Goal: Task Accomplishment & Management: Complete application form

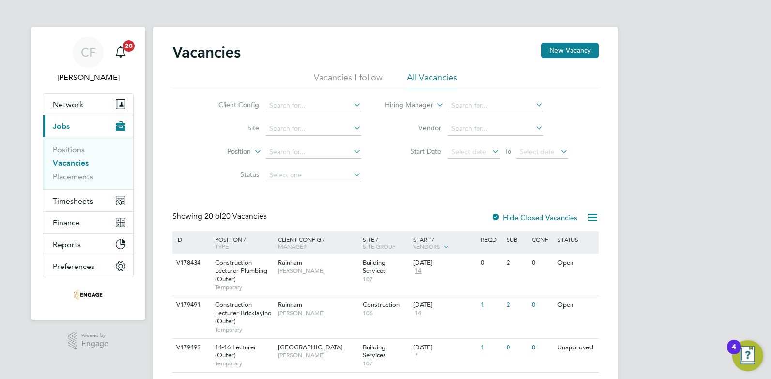
click at [433, 77] on li "All Vacancies" at bounding box center [432, 80] width 50 height 17
click at [63, 160] on link "Vacancies" at bounding box center [71, 162] width 36 height 9
click at [75, 160] on link "Vacancies" at bounding box center [71, 162] width 36 height 9
click at [369, 84] on li "Vacancies I follow" at bounding box center [348, 80] width 69 height 17
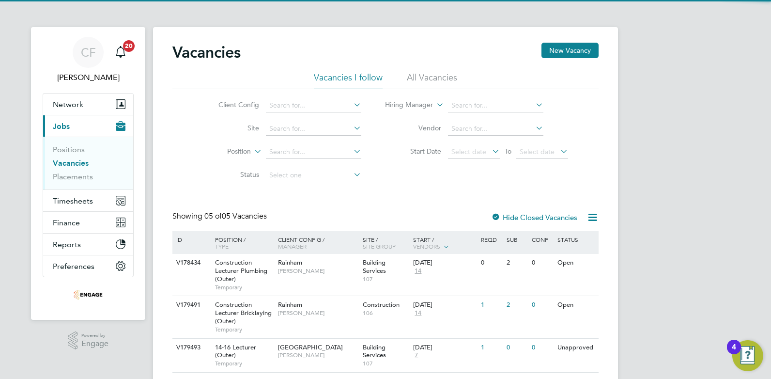
click at [419, 71] on div "Vacancies New Vacancy" at bounding box center [385, 57] width 426 height 29
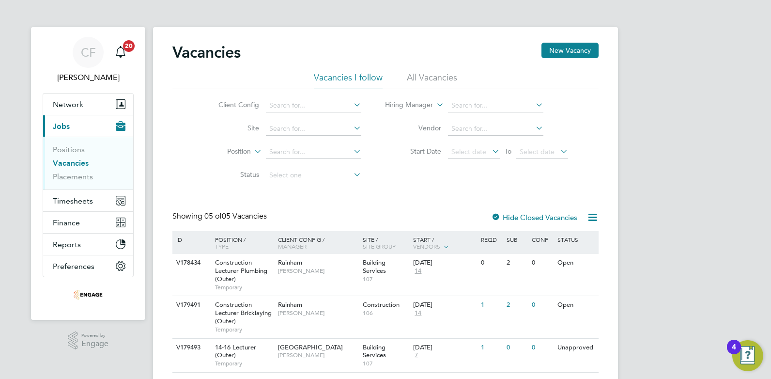
click at [422, 78] on li "All Vacancies" at bounding box center [432, 80] width 50 height 17
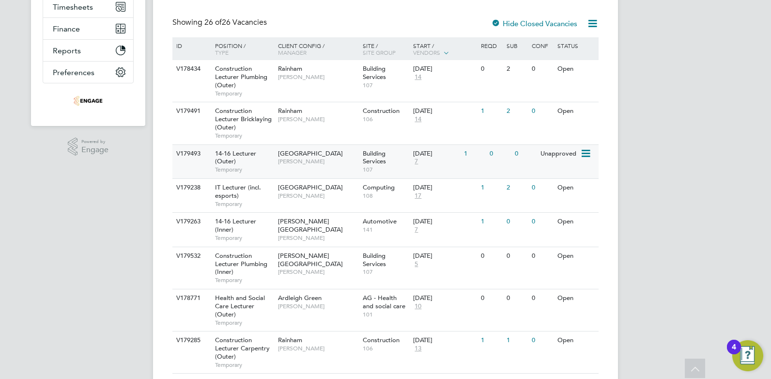
scroll to position [242, 0]
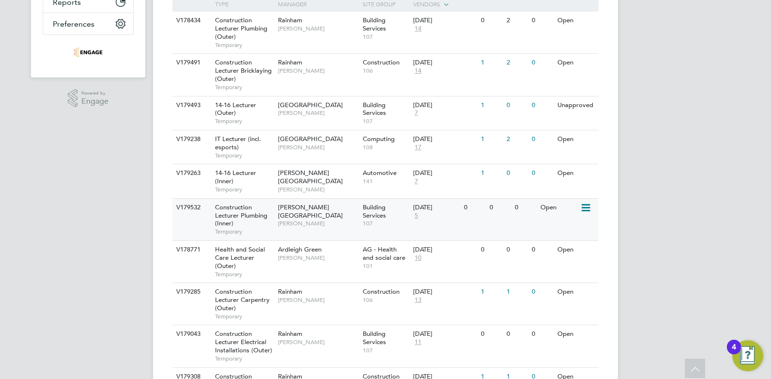
click at [414, 215] on span "5" at bounding box center [416, 216] width 6 height 8
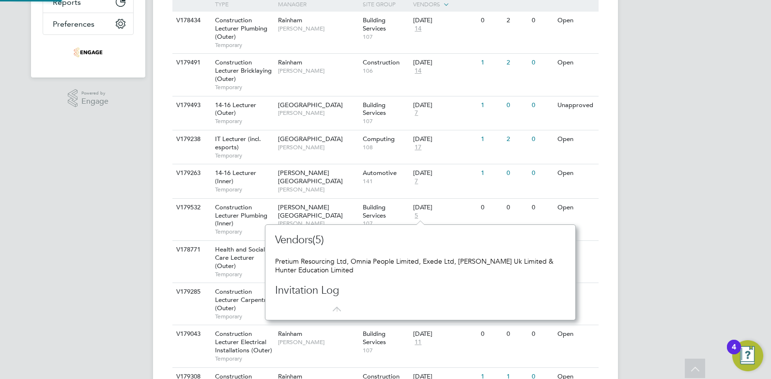
scroll to position [95, 303]
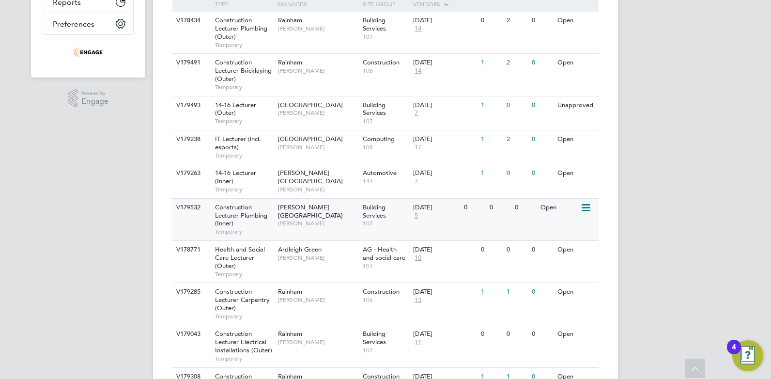
click at [586, 211] on icon at bounding box center [585, 208] width 10 height 12
click at [564, 231] on li "View Details" at bounding box center [563, 230] width 56 height 14
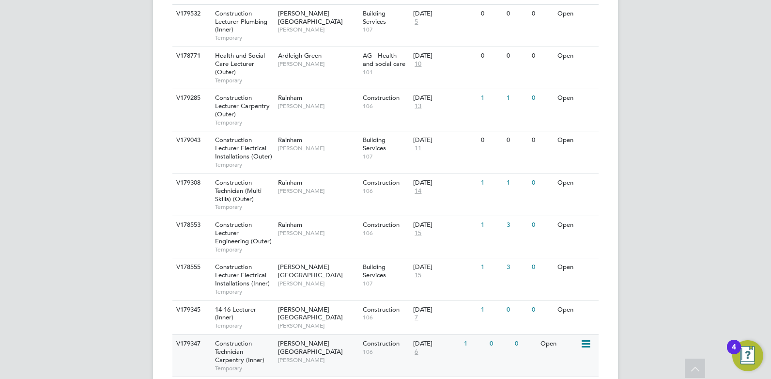
scroll to position [484, 0]
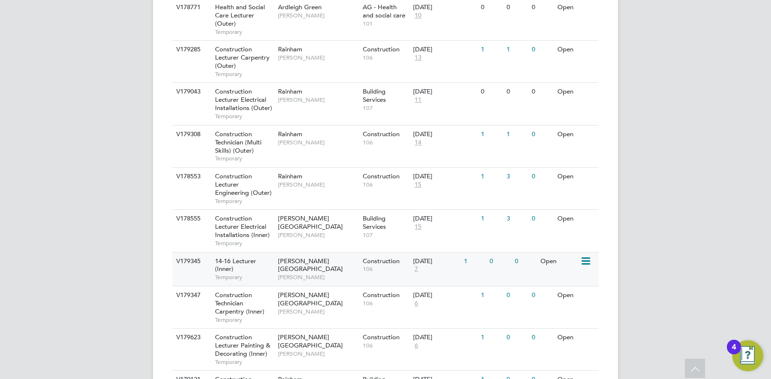
click at [343, 273] on span "Nathan Morris" at bounding box center [318, 277] width 80 height 8
click at [334, 273] on span "Nathan Morris" at bounding box center [318, 277] width 80 height 8
click at [338, 308] on span "Nathan Morris" at bounding box center [318, 312] width 80 height 8
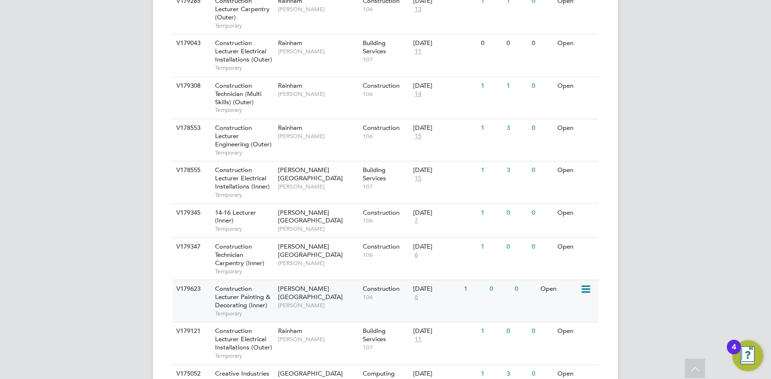
click at [369, 306] on div "V179623 Construction Lecturer Painting & Decorating (Inner) Temporary Hackney C…" at bounding box center [385, 300] width 426 height 42
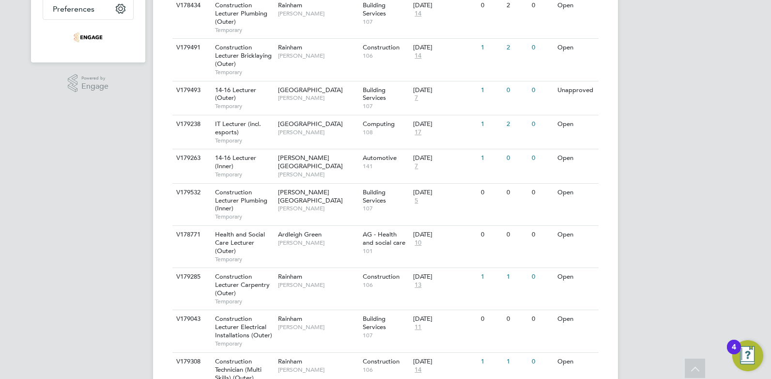
scroll to position [0, 0]
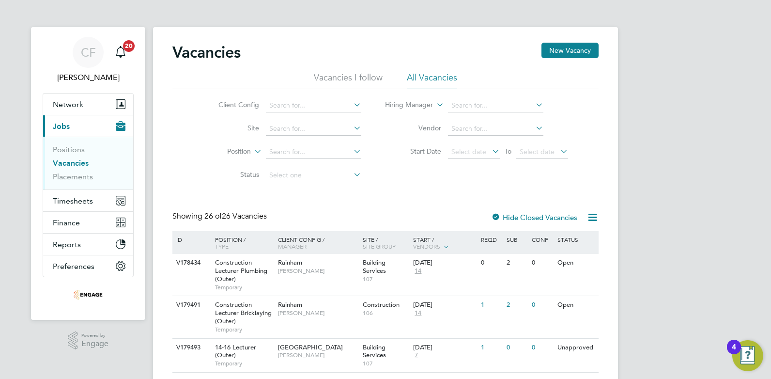
click at [340, 81] on li "Vacancies I follow" at bounding box center [348, 80] width 69 height 17
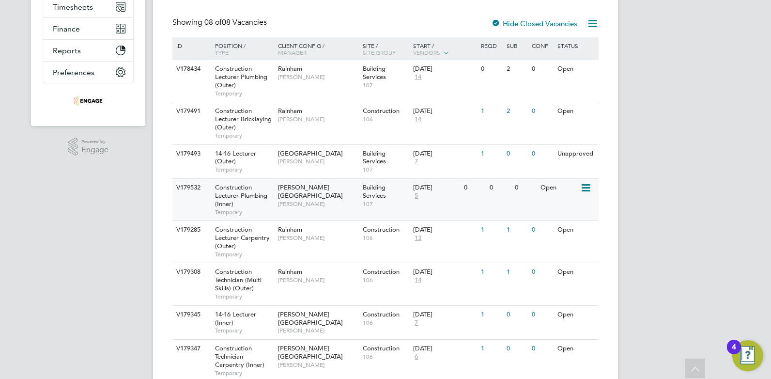
scroll to position [231, 0]
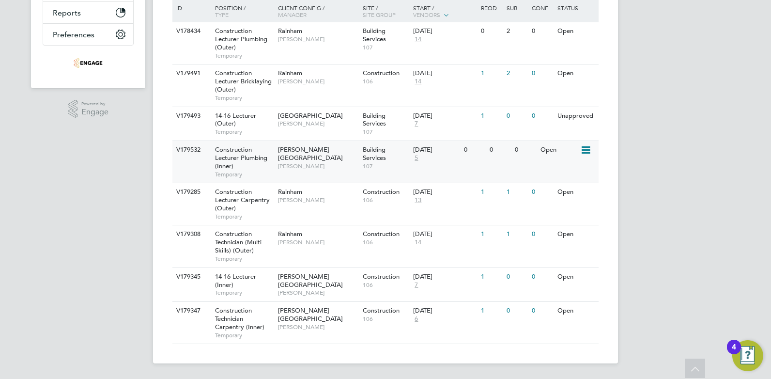
click at [462, 155] on div "V179532 Construction Lecturer Plumbing (Inner) Temporary Hackney Campus Nathan …" at bounding box center [385, 161] width 426 height 42
click at [354, 197] on span "Ian Rist" at bounding box center [318, 200] width 80 height 8
click at [343, 151] on div "Hackney Campus Nathan Morris" at bounding box center [318, 157] width 85 height 33
click at [325, 289] on span "[PERSON_NAME]" at bounding box center [318, 293] width 80 height 8
click at [418, 284] on span "7" at bounding box center [416, 285] width 6 height 8
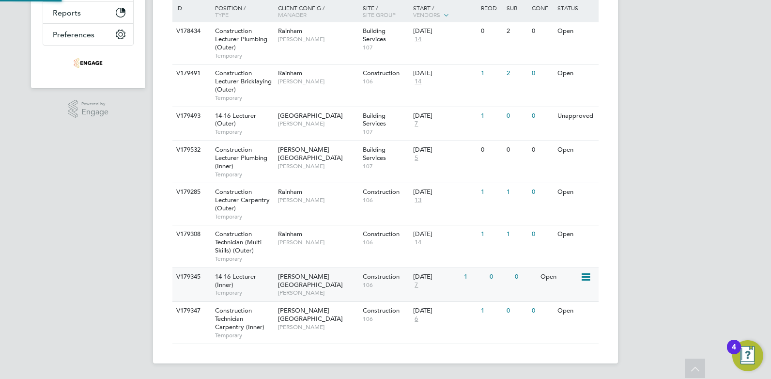
scroll to position [95, 303]
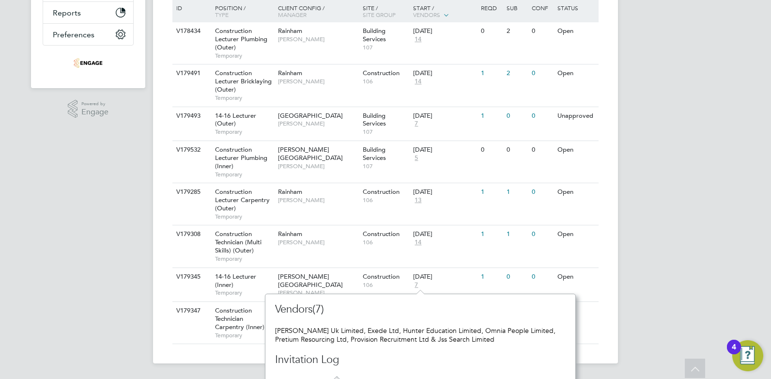
click at [669, 277] on div "CF Cam Fisher Notifications 20 Applications: Network Team Members Businesses Si…" at bounding box center [385, 74] width 771 height 610
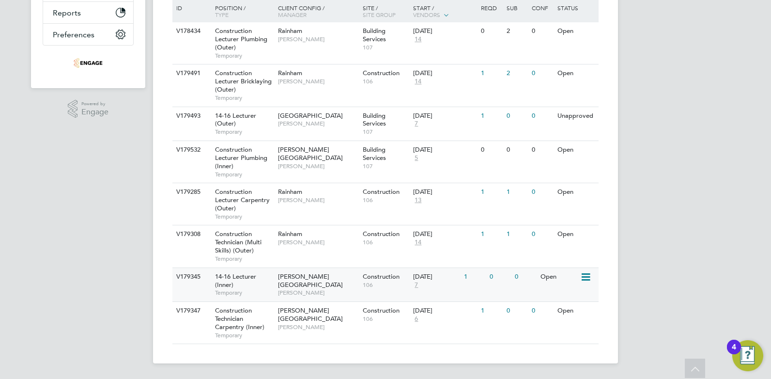
click at [387, 283] on span "106" at bounding box center [386, 285] width 46 height 8
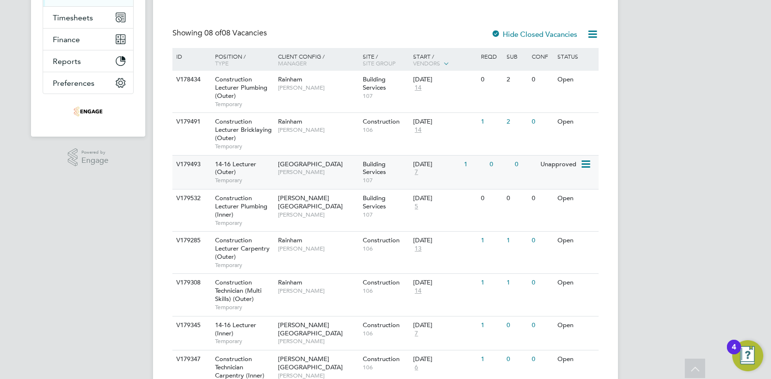
scroll to position [231, 0]
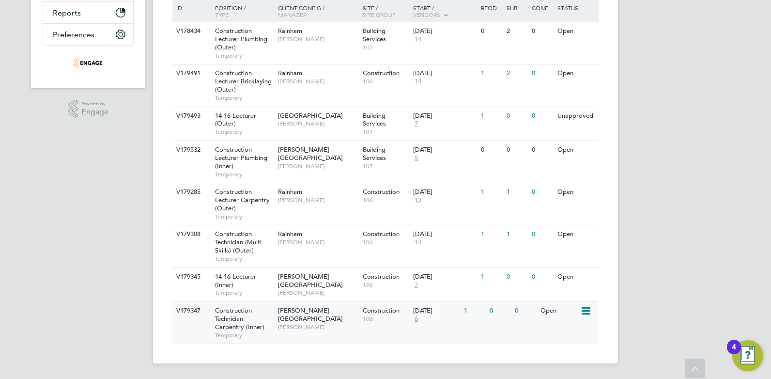
click at [328, 324] on div "Hackney Campus Nathan Morris" at bounding box center [318, 318] width 85 height 33
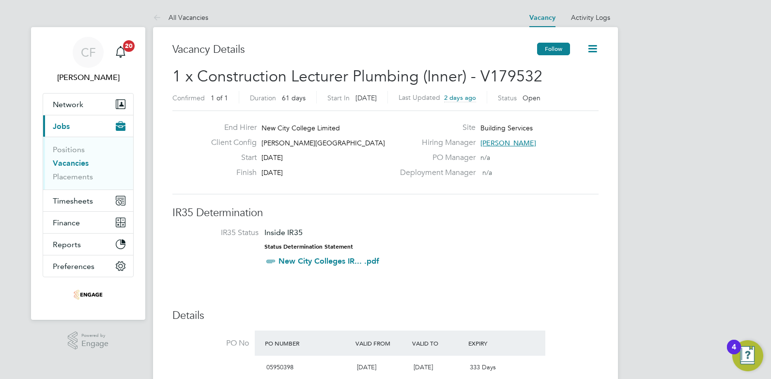
click at [559, 45] on button "Follow" at bounding box center [553, 49] width 33 height 13
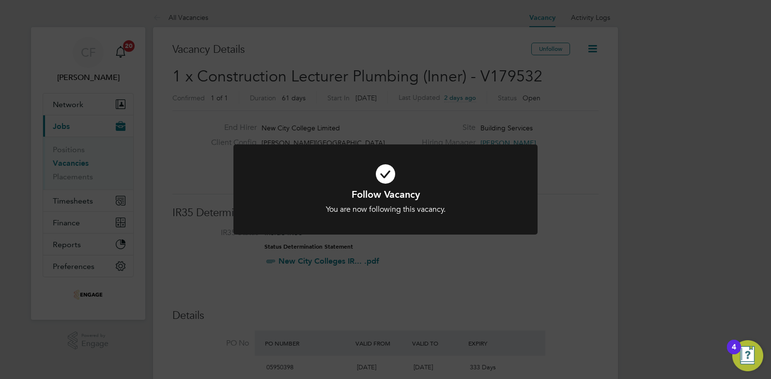
click at [660, 177] on div "Follow Vacancy You are now following this vacancy. Cancel Okay" at bounding box center [385, 189] width 771 height 379
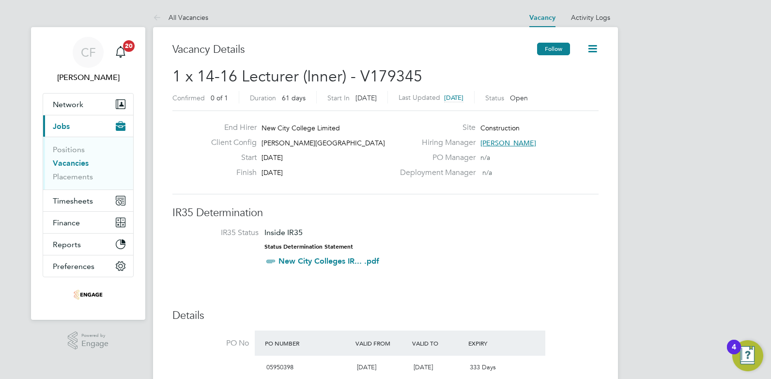
click at [555, 47] on button "Follow" at bounding box center [553, 49] width 33 height 13
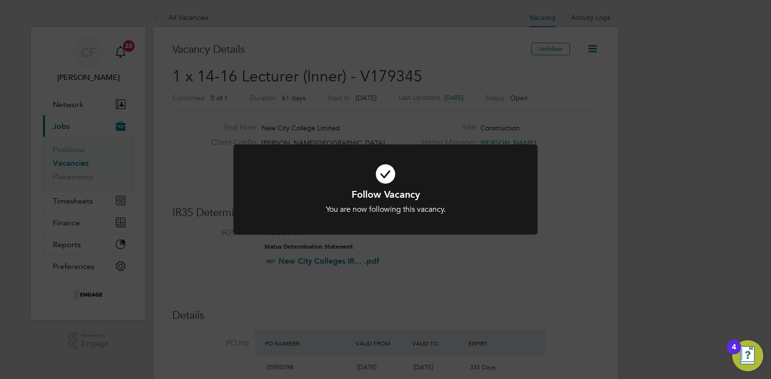
click at [452, 237] on div "Follow Vacancy You are now following this vacancy. Cancel Okay" at bounding box center [385, 195] width 304 height 102
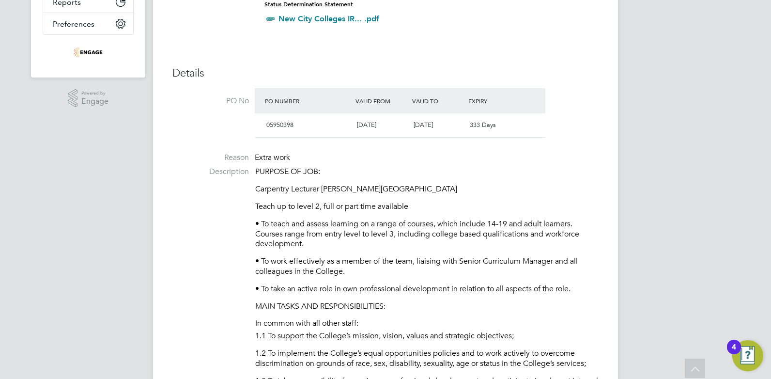
scroll to position [145, 0]
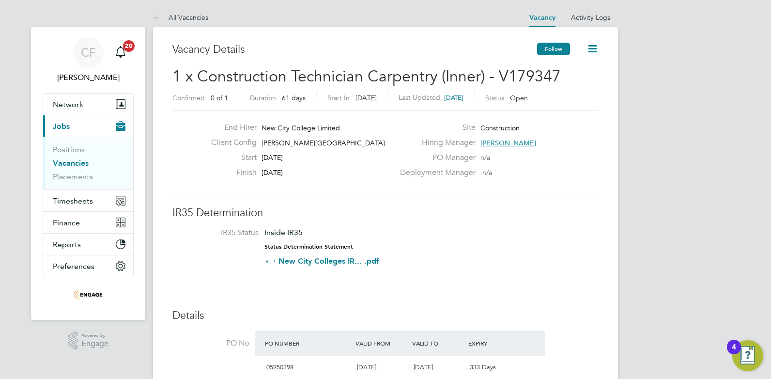
click at [548, 49] on button "Follow" at bounding box center [553, 49] width 33 height 13
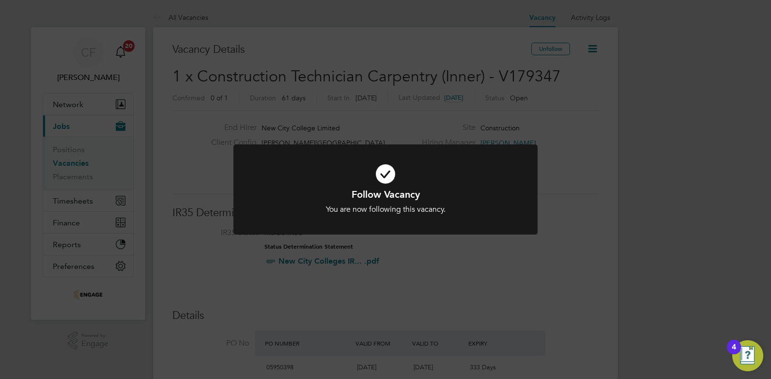
click at [582, 193] on div "Follow Vacancy You are now following this vacancy. Cancel Okay" at bounding box center [385, 189] width 771 height 379
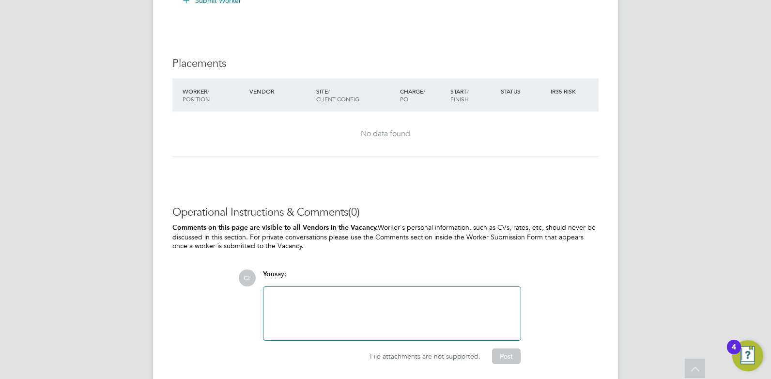
scroll to position [2055, 0]
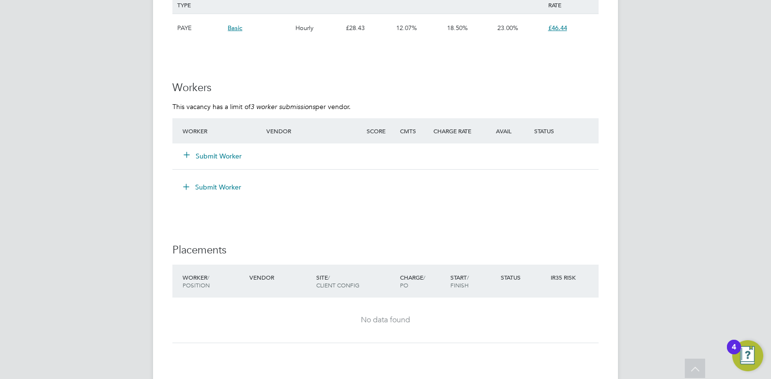
scroll to position [1743, 0]
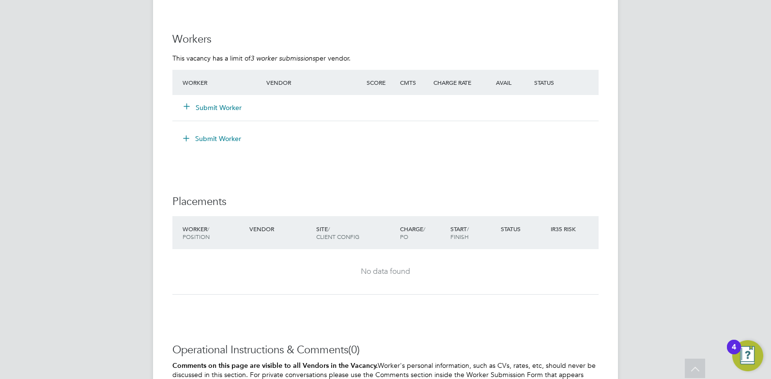
click at [227, 108] on button "Submit Worker" at bounding box center [213, 108] width 58 height 10
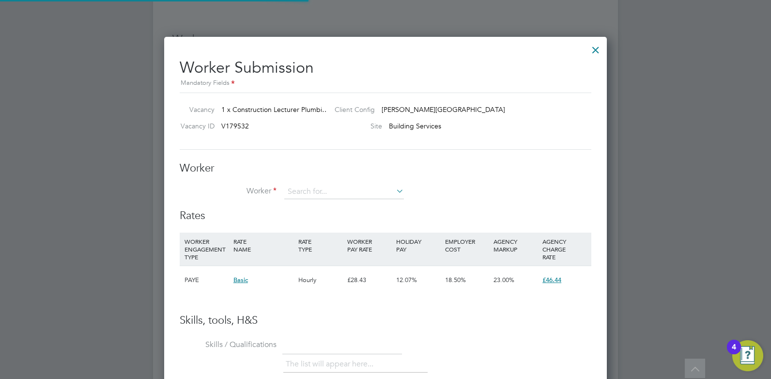
scroll to position [588, 443]
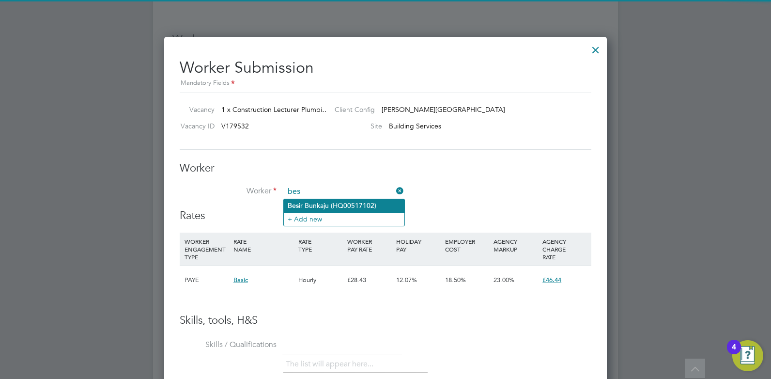
click at [325, 209] on li "Bes ir Bunkaju (HQ00517102)" at bounding box center [344, 205] width 121 height 13
type input "Besir Bunkaju (HQ00517102)"
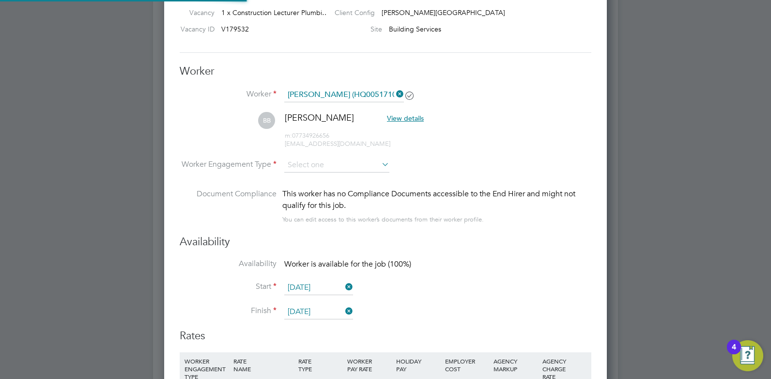
scroll to position [805, 443]
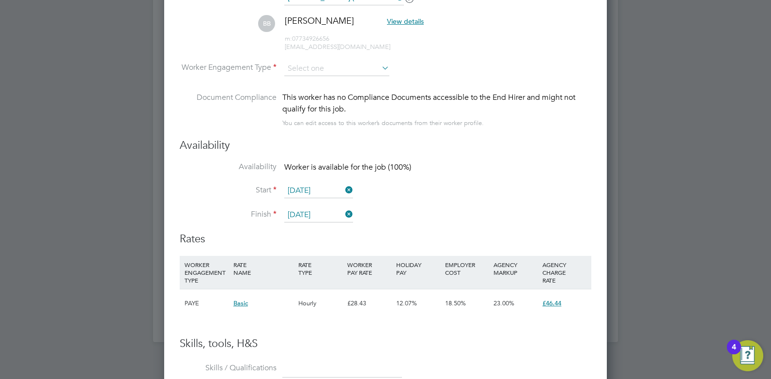
click at [337, 111] on div "This worker has no Compliance Documents accessible to the End Hirer and might n…" at bounding box center [436, 103] width 309 height 23
click at [326, 70] on input at bounding box center [336, 69] width 105 height 15
click at [319, 81] on li "Contract" at bounding box center [337, 82] width 106 height 13
type input "Contract"
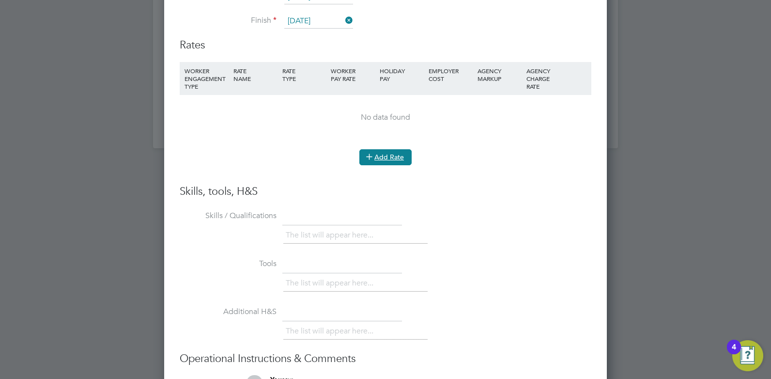
click at [368, 154] on icon at bounding box center [369, 156] width 7 height 7
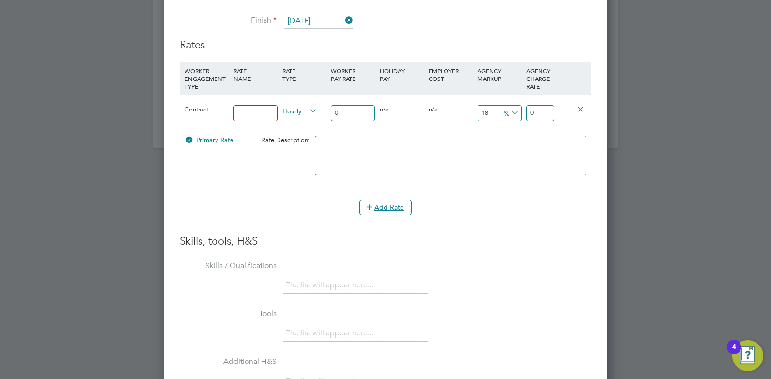
click at [261, 118] on input at bounding box center [255, 113] width 44 height 16
type input "Rate"
click at [485, 112] on input "18" at bounding box center [500, 113] width 44 height 16
type input "1"
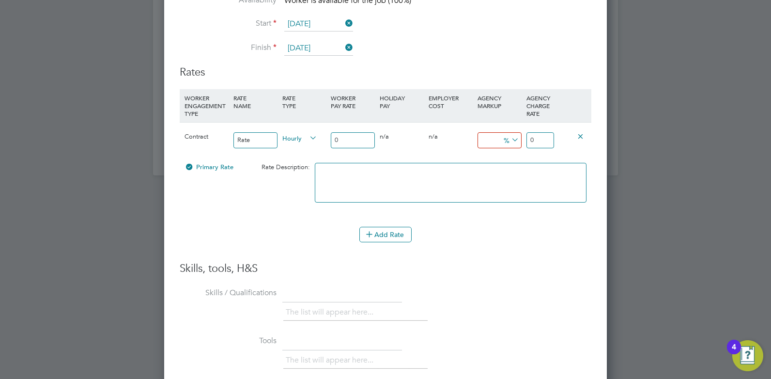
type input "0"
click at [508, 242] on div "Add Rate" at bounding box center [386, 234] width 412 height 15
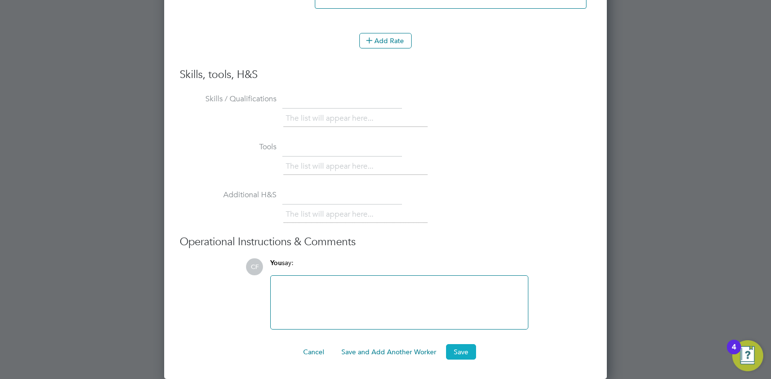
click at [463, 345] on button "Save" at bounding box center [461, 351] width 30 height 15
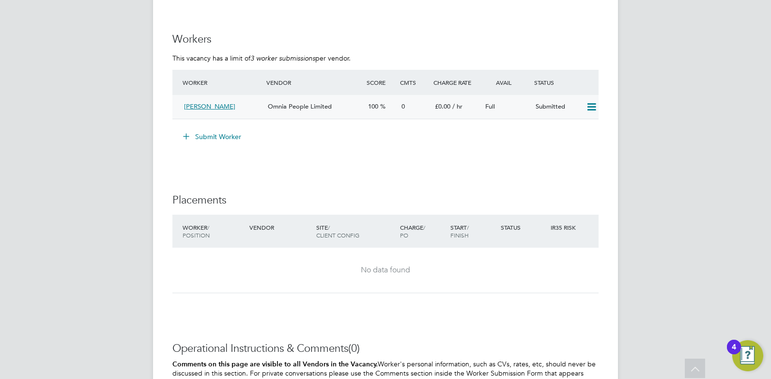
click at [284, 108] on span "Omnia People Limited" at bounding box center [300, 106] width 64 height 8
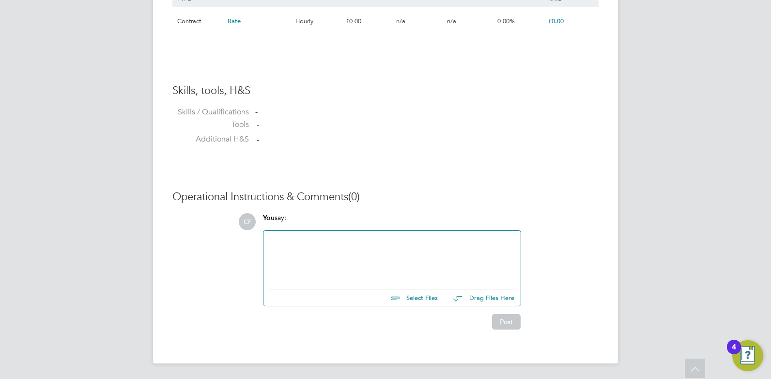
click at [415, 305] on div "Select Files Drag Files Here" at bounding box center [392, 295] width 246 height 22
click at [419, 298] on input "file" at bounding box center [442, 296] width 145 height 14
type input "C:\fakepath\Bunjaku Besir HQ00517102.docx"
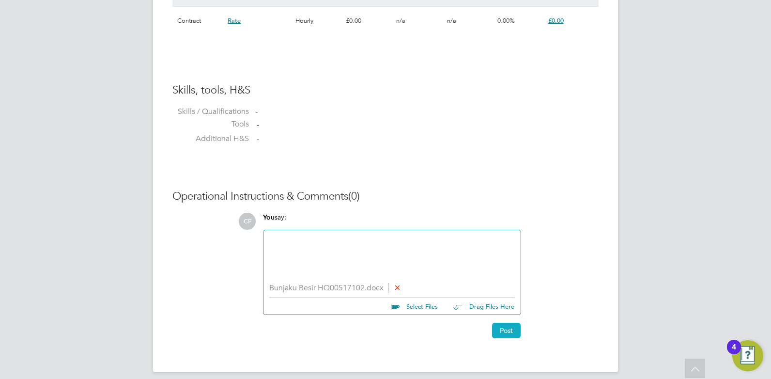
click at [513, 333] on button "Post" at bounding box center [506, 330] width 29 height 15
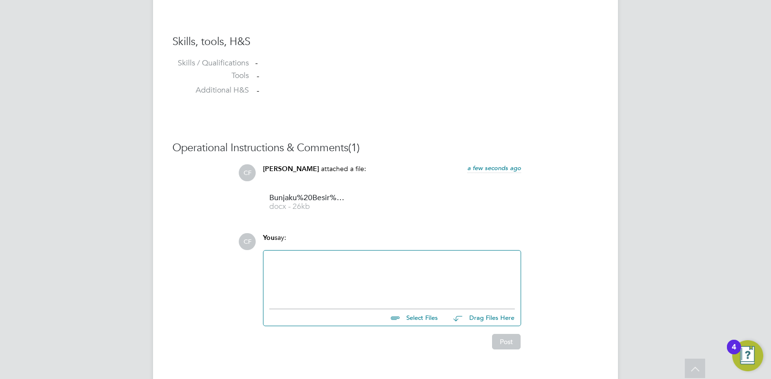
click at [321, 282] on div at bounding box center [392, 277] width 246 height 42
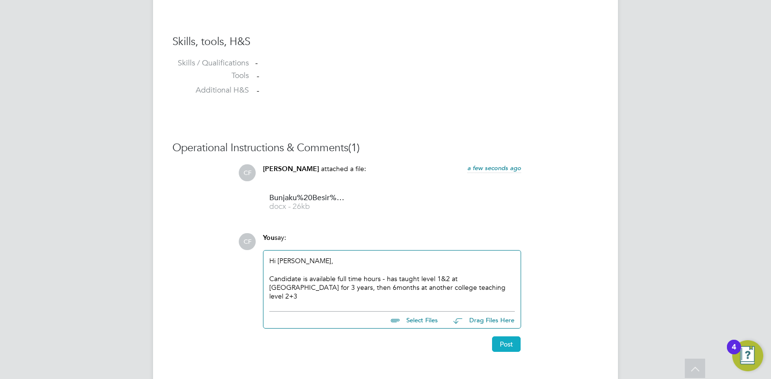
click at [504, 337] on button "Post" at bounding box center [506, 343] width 29 height 15
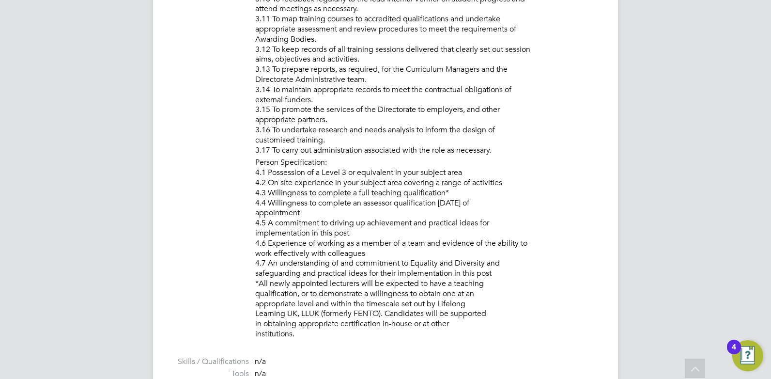
scroll to position [1598, 0]
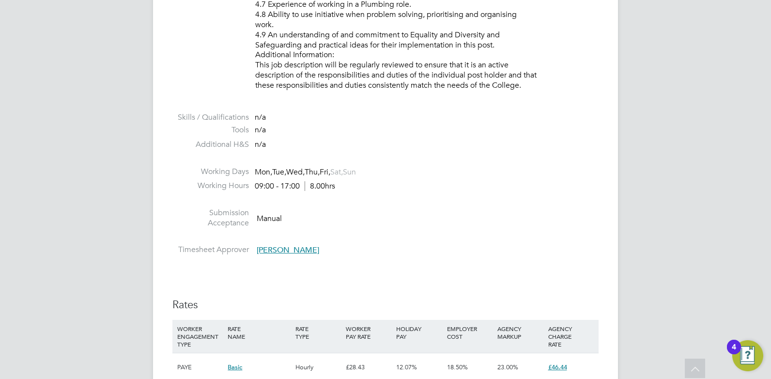
scroll to position [1743, 0]
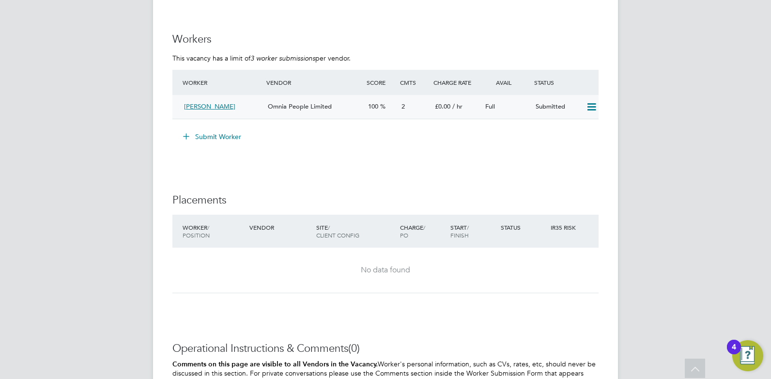
click at [378, 110] on span "100" at bounding box center [373, 106] width 10 height 8
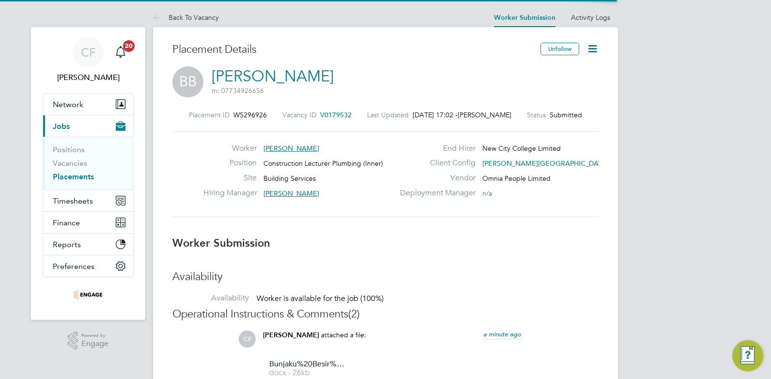
scroll to position [5, 5]
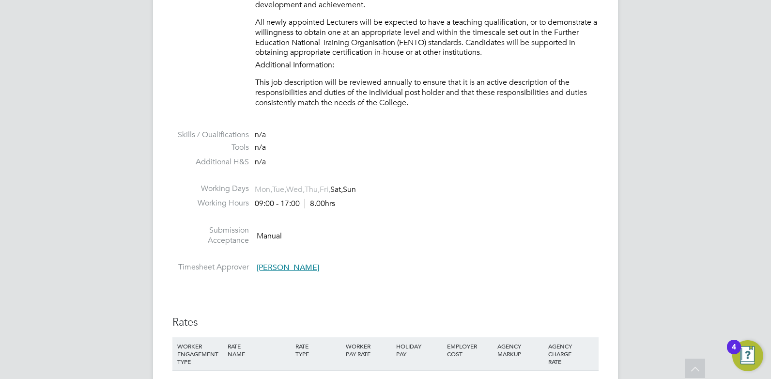
scroll to position [1743, 0]
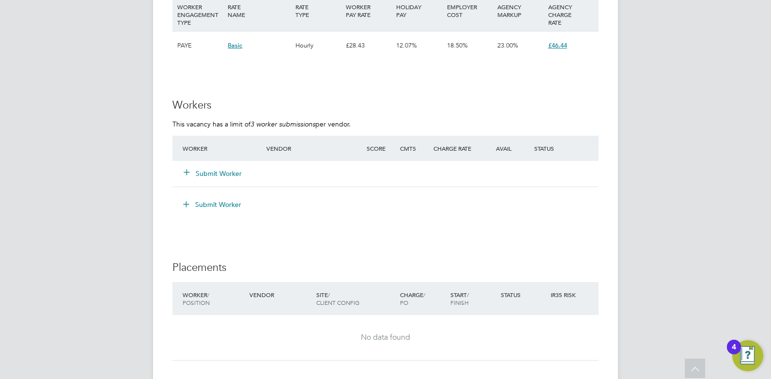
click at [209, 177] on button "Submit Worker" at bounding box center [213, 174] width 58 height 10
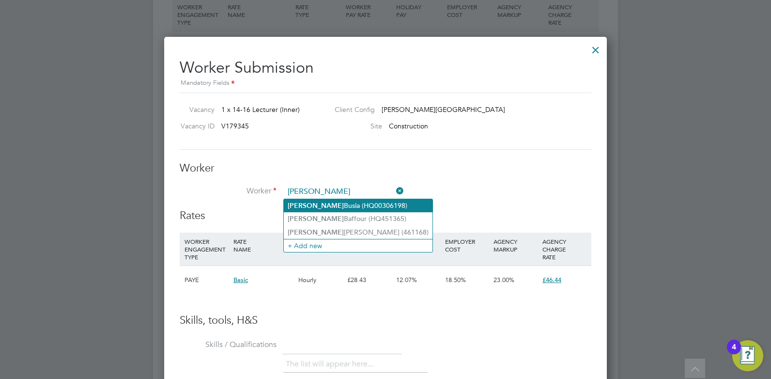
click at [354, 205] on li "Kofi Busia (HQ00306198)" at bounding box center [358, 205] width 149 height 13
type input "Kofi Busia (HQ00306198)"
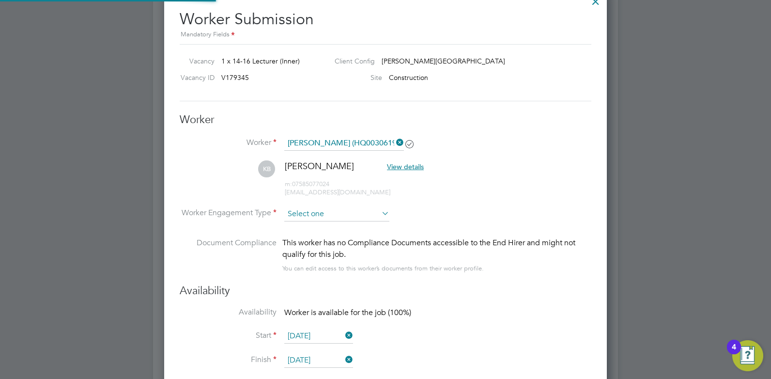
scroll to position [5, 5]
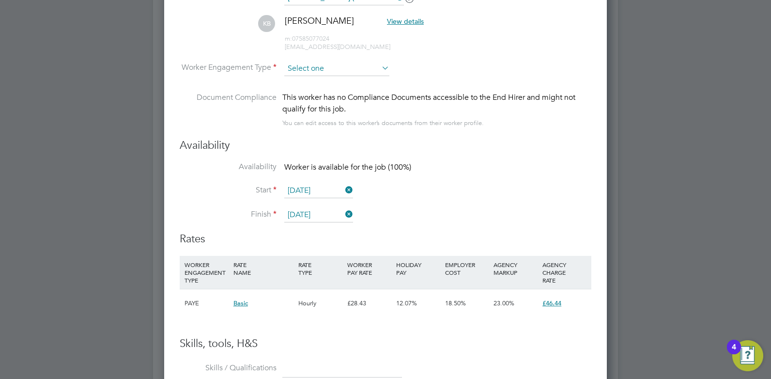
click at [333, 65] on input at bounding box center [336, 69] width 105 height 15
click at [315, 83] on li "Contract" at bounding box center [337, 82] width 106 height 13
type input "Contract"
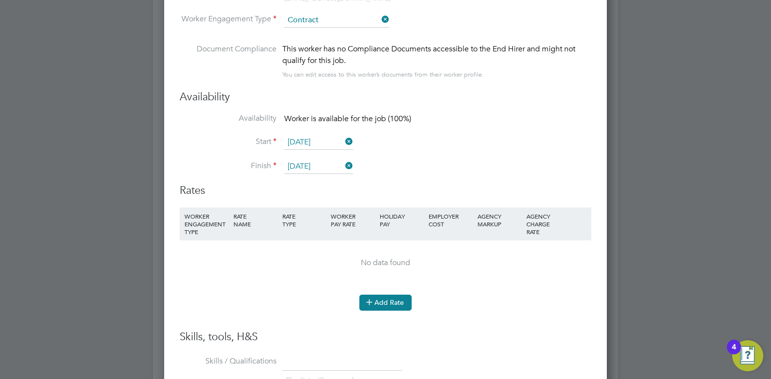
click at [381, 302] on button "Add Rate" at bounding box center [385, 301] width 52 height 15
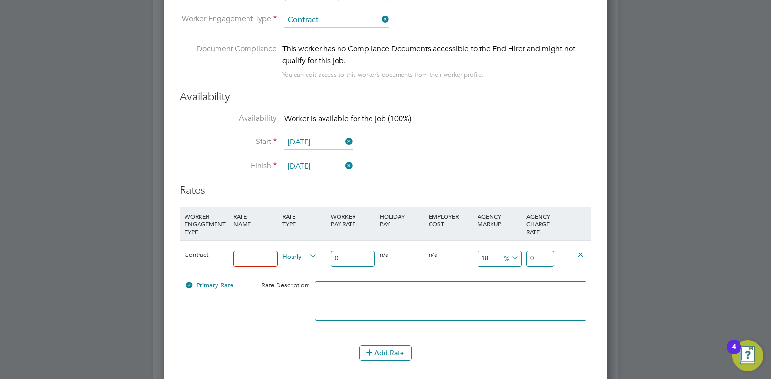
click at [262, 262] on input at bounding box center [255, 258] width 44 height 16
type input "Rate"
click at [495, 256] on input "18" at bounding box center [500, 258] width 44 height 16
type input "1"
type input "0"
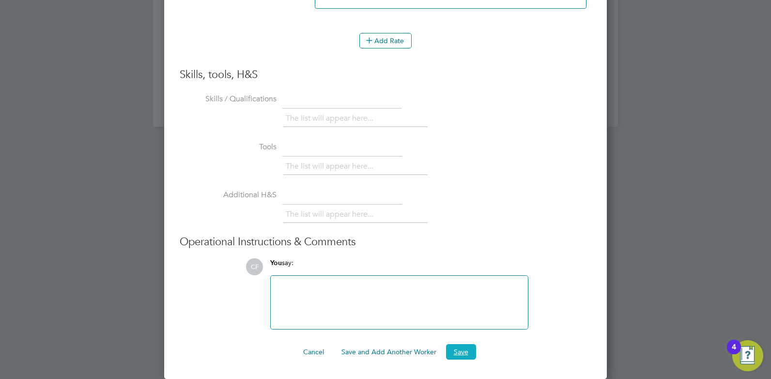
click at [456, 353] on button "Save" at bounding box center [461, 351] width 30 height 15
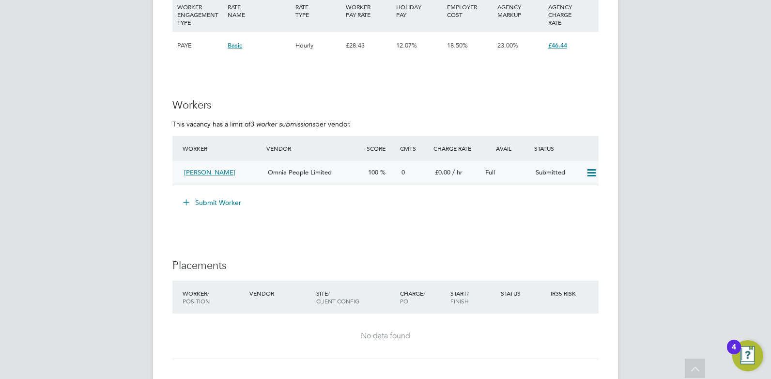
click at [312, 173] on span "Omnia People Limited" at bounding box center [300, 172] width 64 height 8
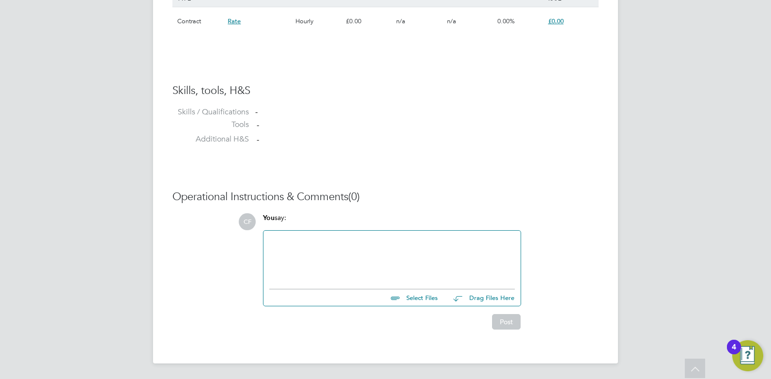
click at [432, 295] on input "file" at bounding box center [442, 296] width 145 height 14
type input "C:\fakepath\Busia Kofi HQ00306198.docx"
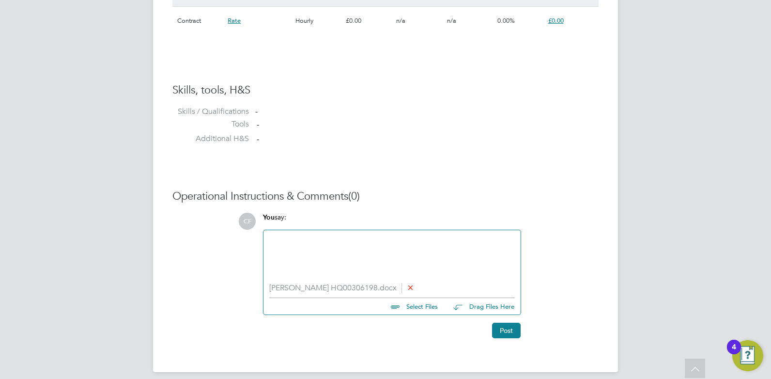
click at [512, 328] on button "Post" at bounding box center [506, 330] width 29 height 15
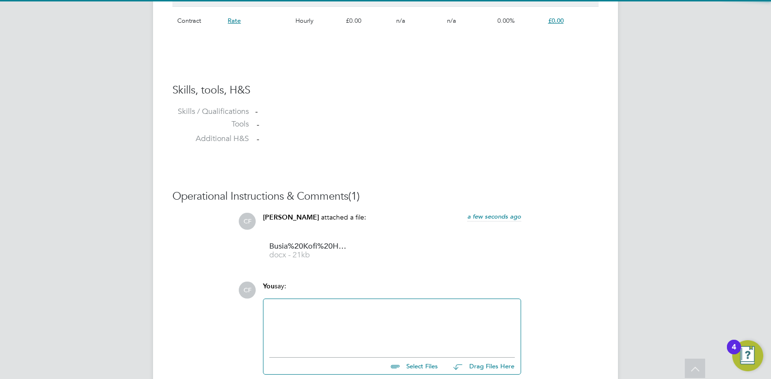
click at [315, 327] on div at bounding box center [392, 326] width 246 height 42
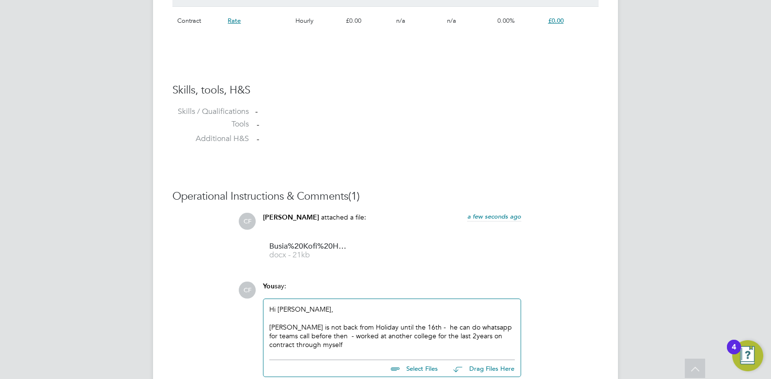
scroll to position [772, 0]
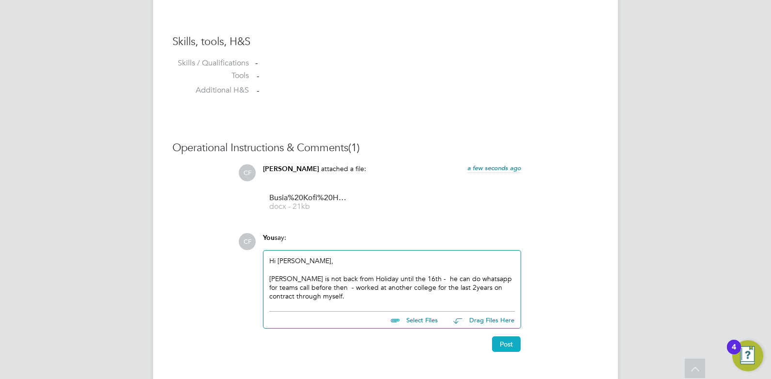
click at [501, 341] on button "Post" at bounding box center [506, 343] width 29 height 15
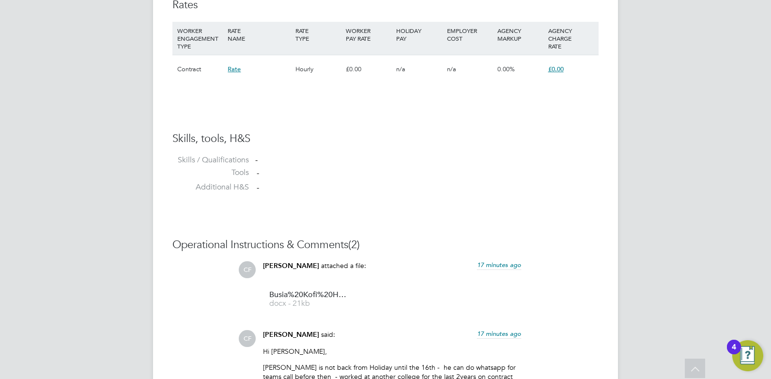
scroll to position [385, 0]
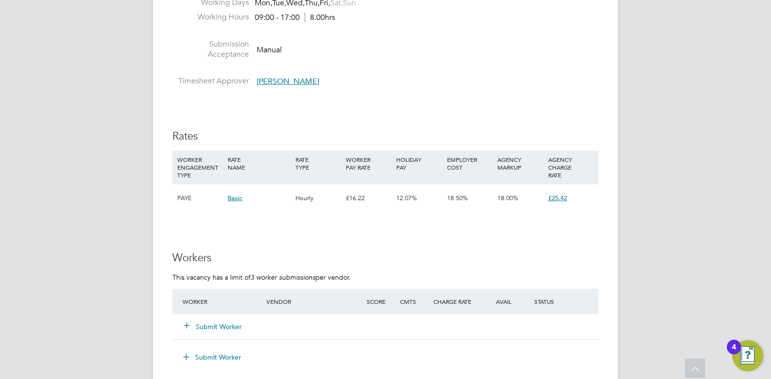
scroll to position [1550, 0]
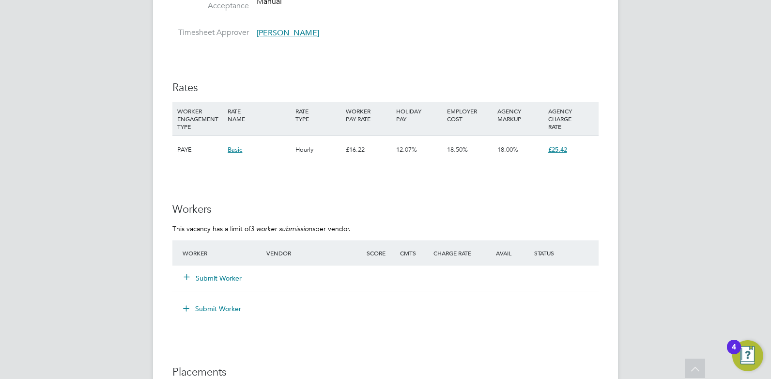
click at [233, 273] on button "Submit Worker" at bounding box center [213, 278] width 58 height 10
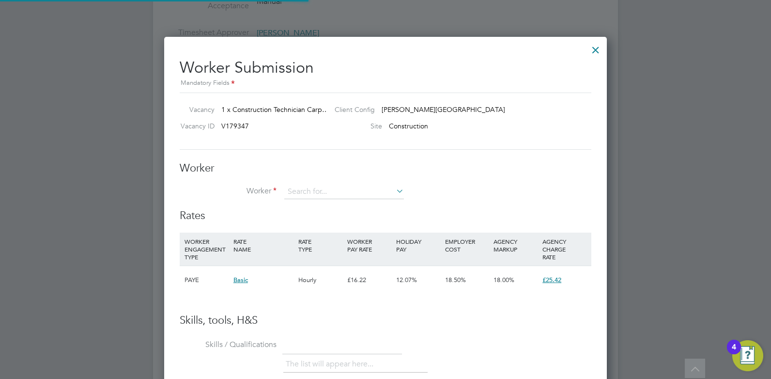
scroll to position [588, 443]
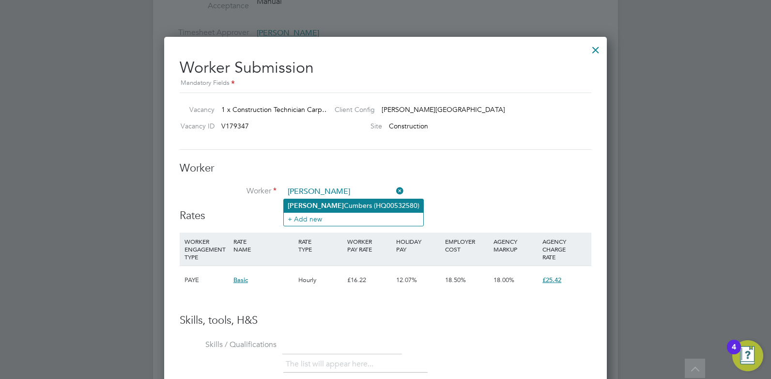
click at [333, 208] on li "Shaun Cumbers (HQ00532580)" at bounding box center [353, 205] width 139 height 13
type input "Shaun Cumbers (HQ00532580)"
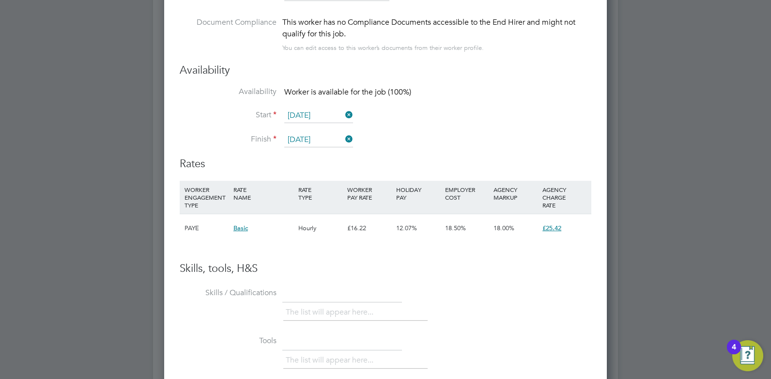
scroll to position [1770, 0]
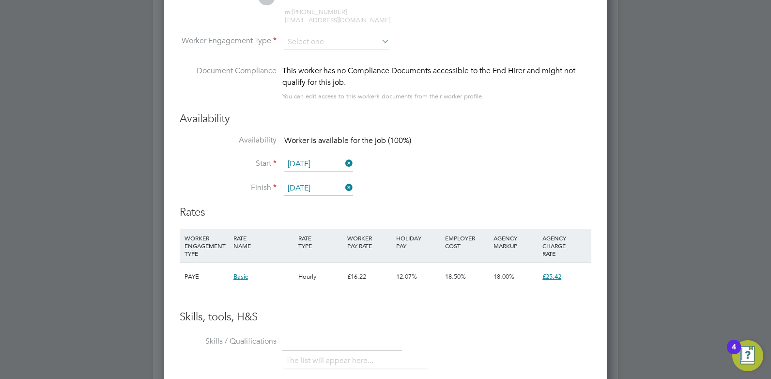
click at [327, 52] on li "Worker Engagement Type" at bounding box center [386, 50] width 412 height 30
click at [331, 47] on input at bounding box center [336, 42] width 105 height 15
click at [327, 54] on li "Contract" at bounding box center [337, 55] width 106 height 13
type input "Contract"
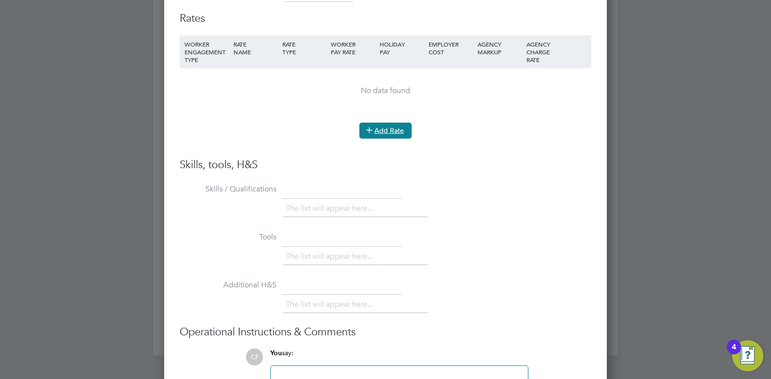
click at [366, 131] on icon at bounding box center [369, 129] width 7 height 7
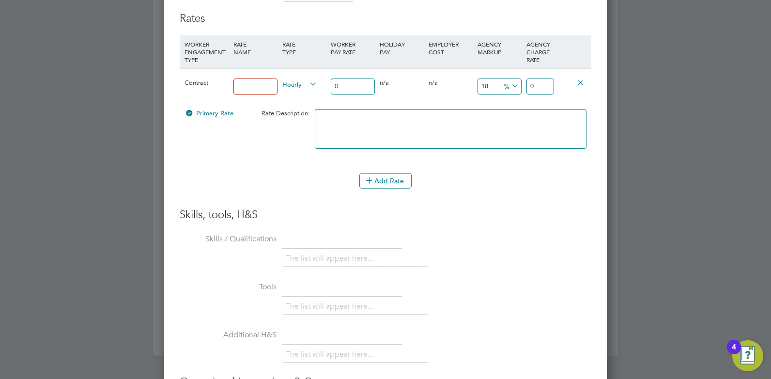
click at [245, 76] on div at bounding box center [255, 86] width 49 height 35
click at [256, 83] on input at bounding box center [255, 86] width 44 height 16
type input "Rate"
drag, startPoint x: 493, startPoint y: 81, endPoint x: 494, endPoint y: 97, distance: 15.6
click at [493, 81] on input "18" at bounding box center [500, 86] width 44 height 16
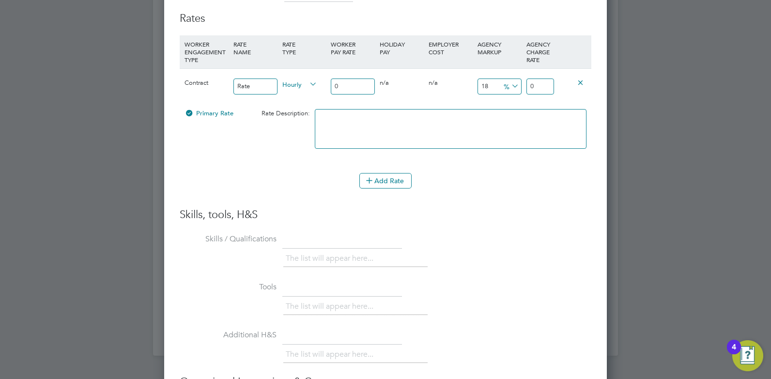
type input "1"
type input "0"
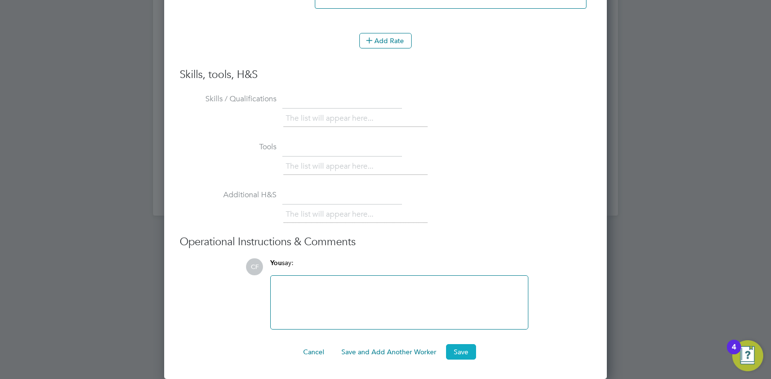
click at [471, 347] on button "Save" at bounding box center [461, 351] width 30 height 15
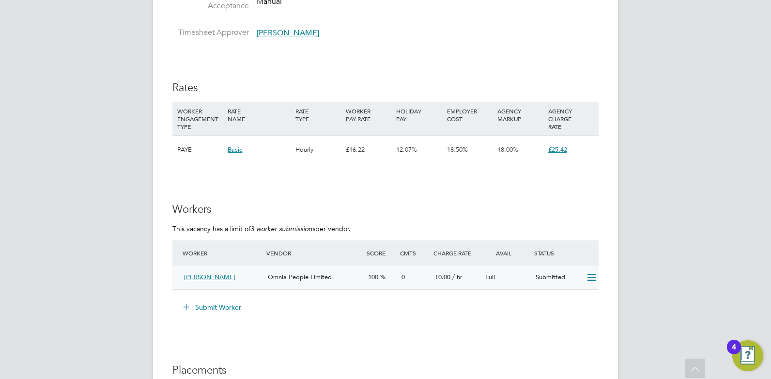
click at [300, 279] on span "Omnia People Limited" at bounding box center [300, 277] width 64 height 8
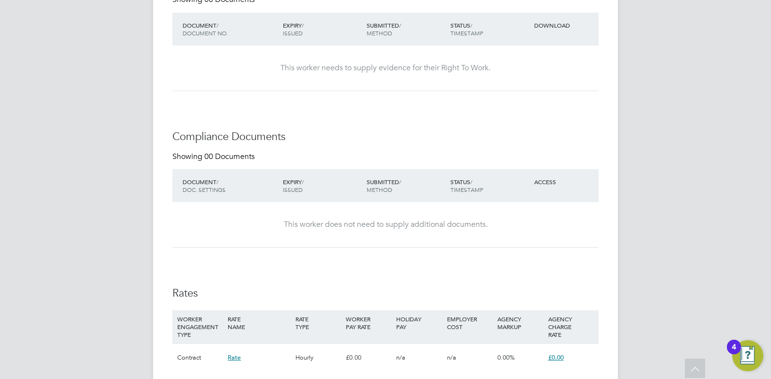
scroll to position [724, 0]
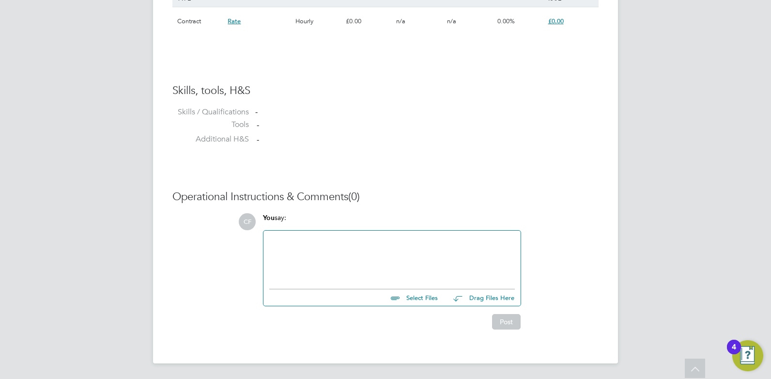
click at [412, 295] on input "file" at bounding box center [442, 296] width 145 height 14
type input "C:\fakepath\Cumbers Shaun HQ00532580.docx"
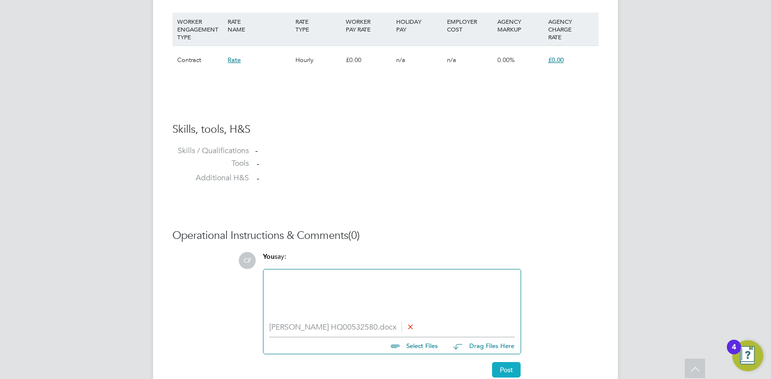
scroll to position [733, 0]
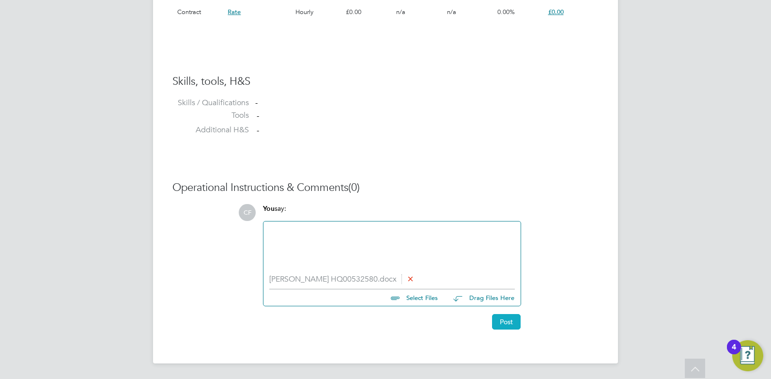
click at [496, 325] on button "Post" at bounding box center [506, 321] width 29 height 15
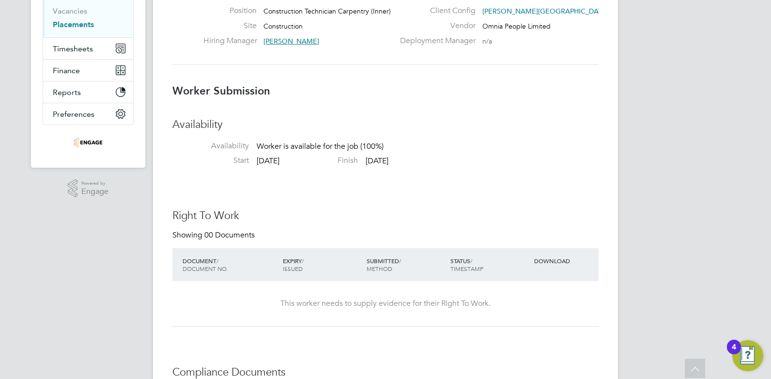
scroll to position [0, 0]
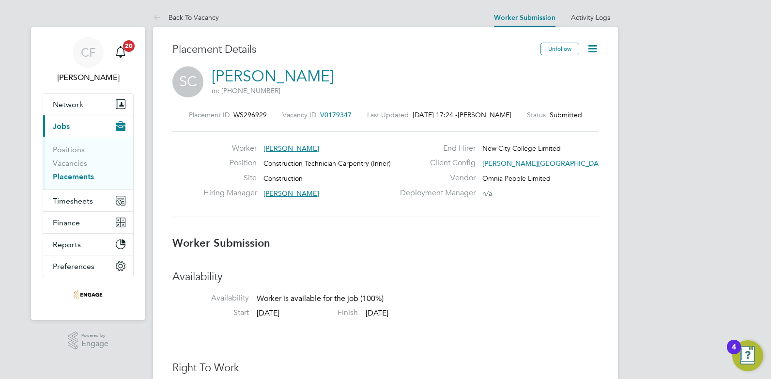
click at [59, 126] on span "Jobs" at bounding box center [61, 126] width 17 height 9
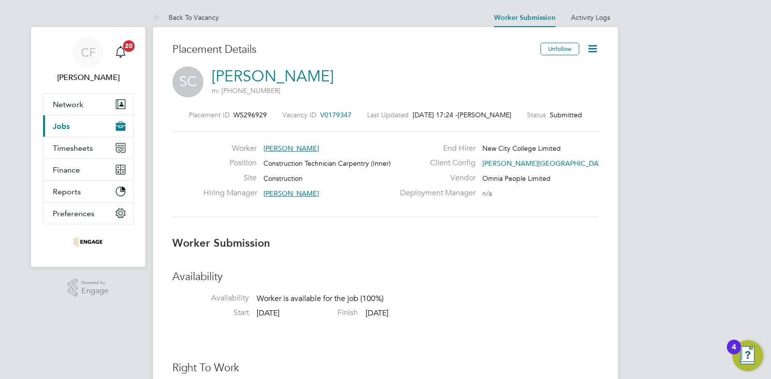
click at [60, 127] on span "Jobs" at bounding box center [61, 126] width 17 height 9
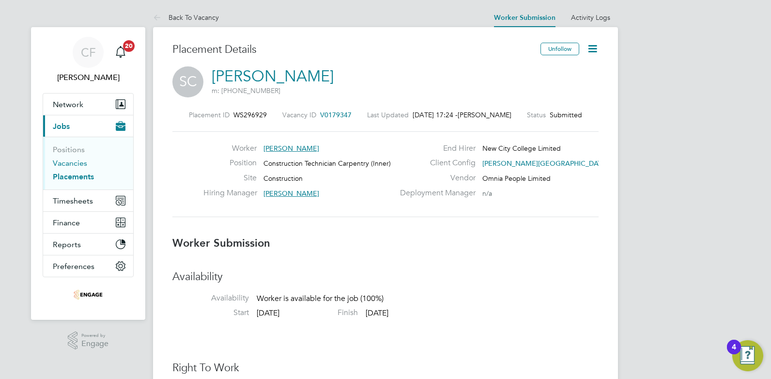
click at [70, 159] on link "Vacancies" at bounding box center [70, 162] width 34 height 9
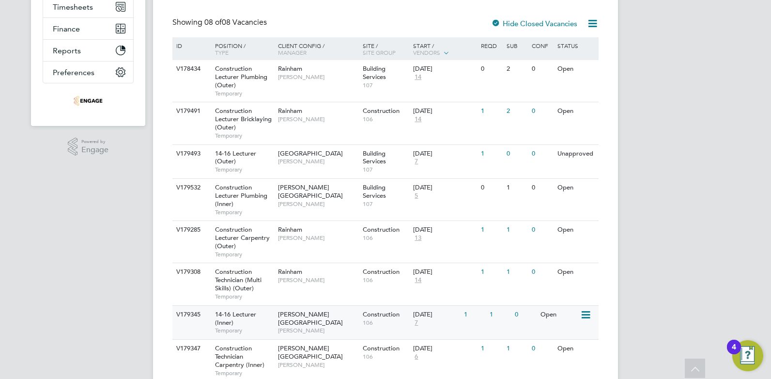
scroll to position [231, 0]
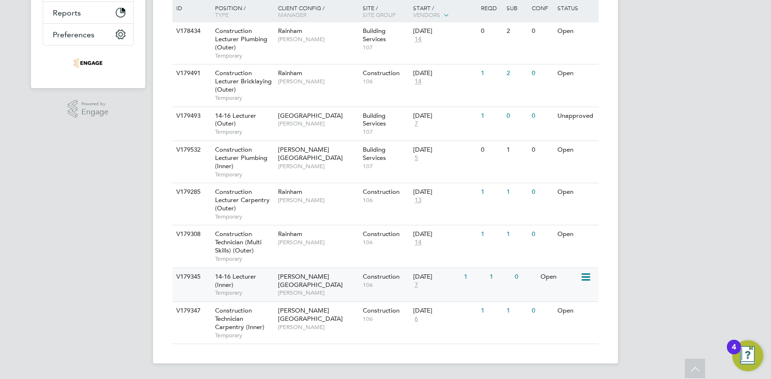
click at [326, 289] on span "[PERSON_NAME]" at bounding box center [318, 293] width 80 height 8
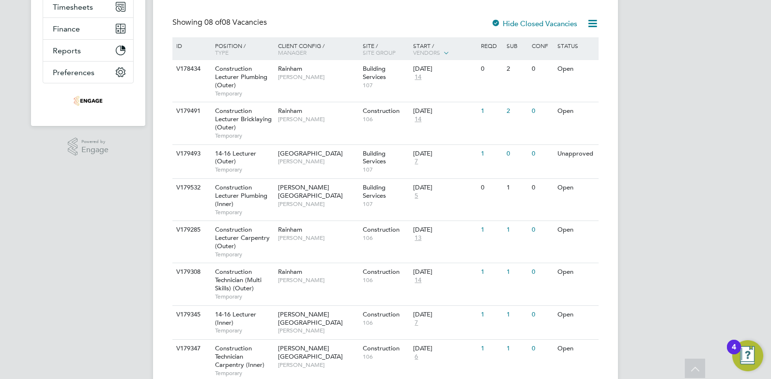
scroll to position [0, 0]
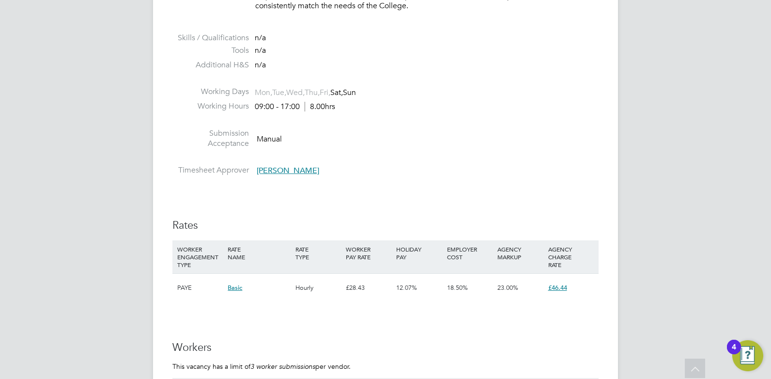
scroll to position [1695, 0]
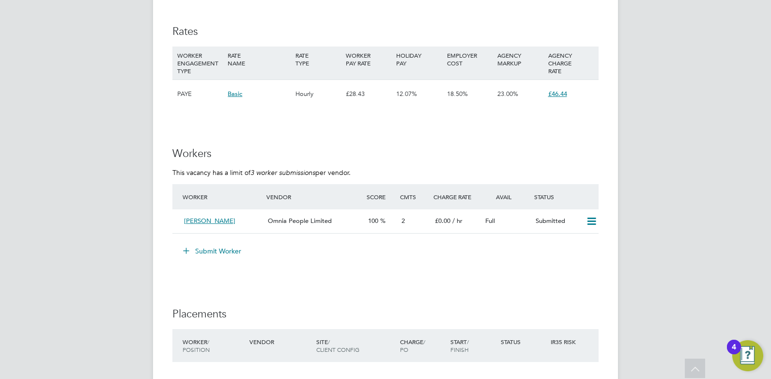
click at [235, 252] on button "Submit Worker" at bounding box center [212, 250] width 73 height 15
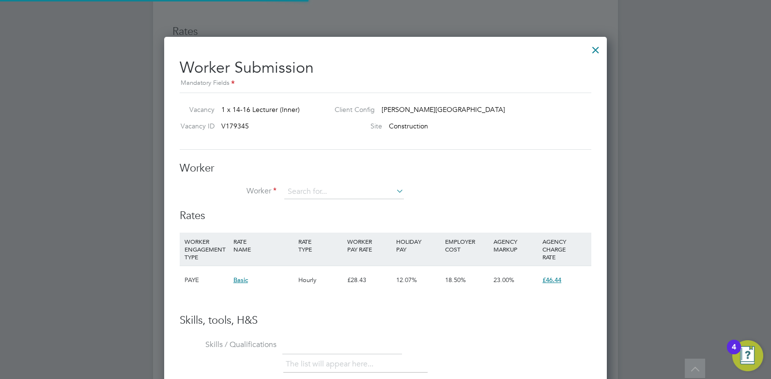
scroll to position [5, 5]
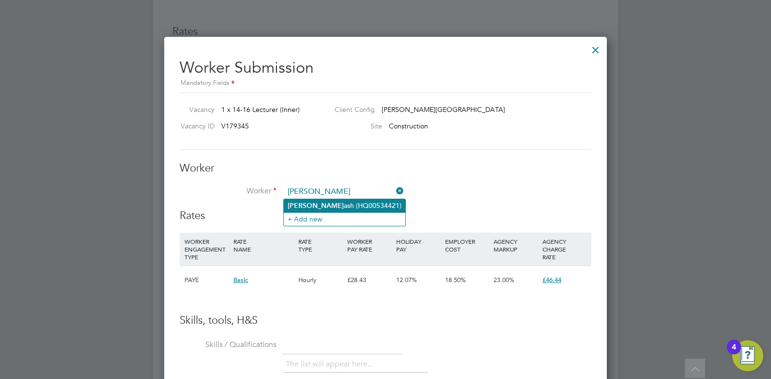
drag, startPoint x: 324, startPoint y: 198, endPoint x: 327, endPoint y: 203, distance: 6.1
click at [327, 203] on li "[PERSON_NAME] (HQ00534421)" at bounding box center [345, 205] width 122 height 13
type input "Prakash (HQ00534421)"
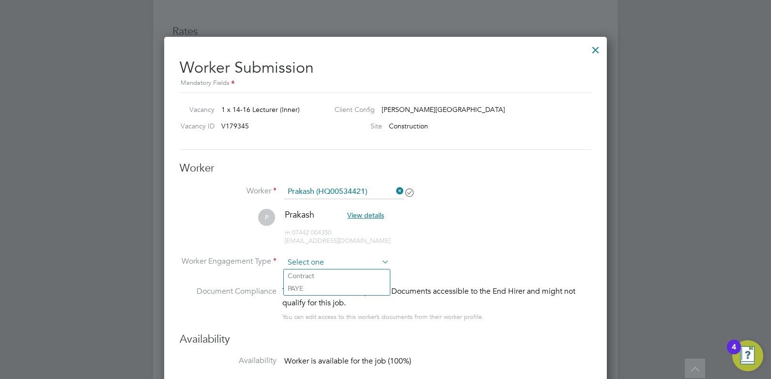
click at [323, 261] on input at bounding box center [336, 262] width 105 height 15
click at [321, 274] on li "Contract" at bounding box center [337, 275] width 106 height 13
type input "Contract"
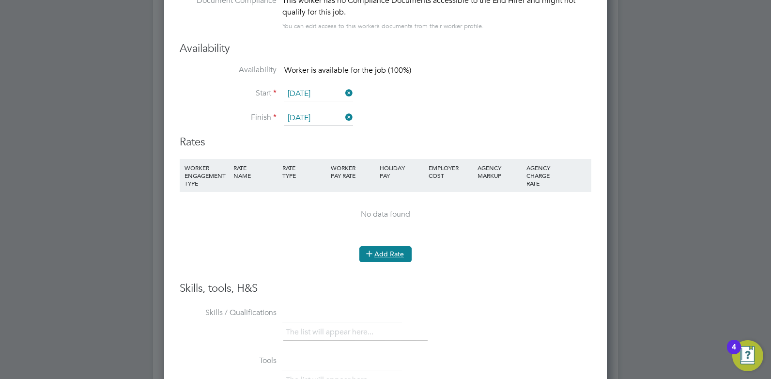
click at [379, 257] on button "Add Rate" at bounding box center [385, 253] width 52 height 15
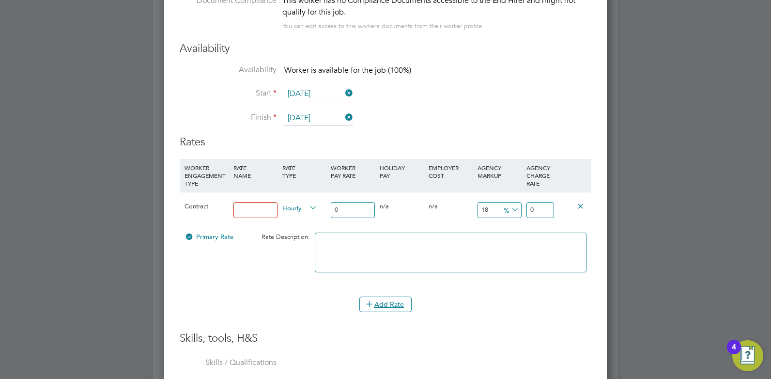
click at [265, 211] on input at bounding box center [255, 210] width 44 height 16
type input "RATE"
click at [475, 206] on div "18 0 %" at bounding box center [499, 209] width 49 height 35
click at [485, 207] on input "18" at bounding box center [500, 210] width 44 height 16
click at [485, 206] on input "18" at bounding box center [500, 210] width 44 height 16
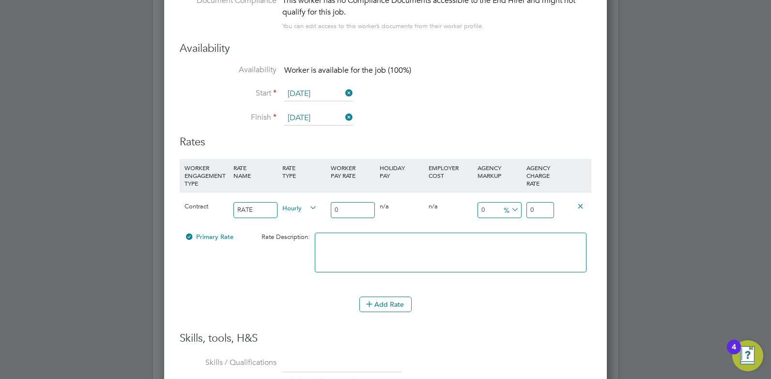
type input "0"
click at [552, 212] on input "0" at bounding box center [540, 210] width 28 height 16
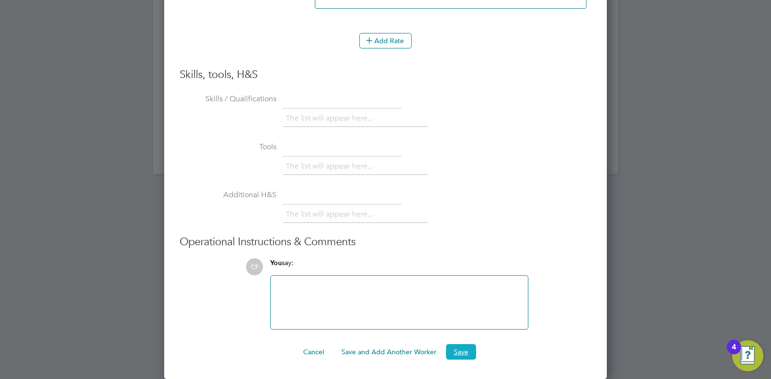
click at [461, 352] on button "Save" at bounding box center [461, 351] width 30 height 15
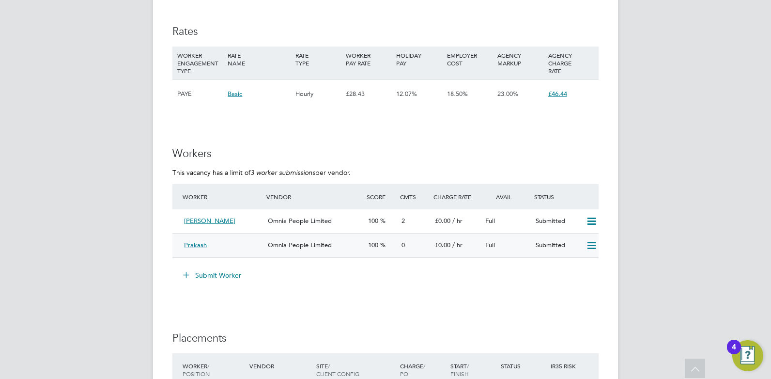
click at [293, 244] on span "Omnia People Limited" at bounding box center [300, 245] width 64 height 8
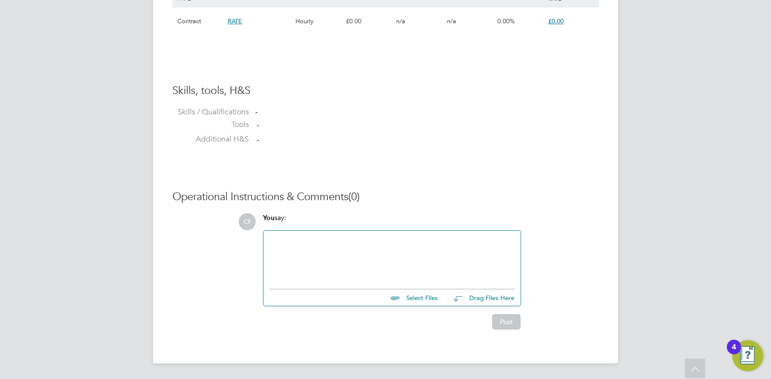
click at [412, 297] on input "file" at bounding box center [442, 296] width 145 height 14
click at [410, 300] on input "file" at bounding box center [442, 296] width 145 height 14
type input "C:\fakepath\[PERSON_NAME] HQ00534421.docx"
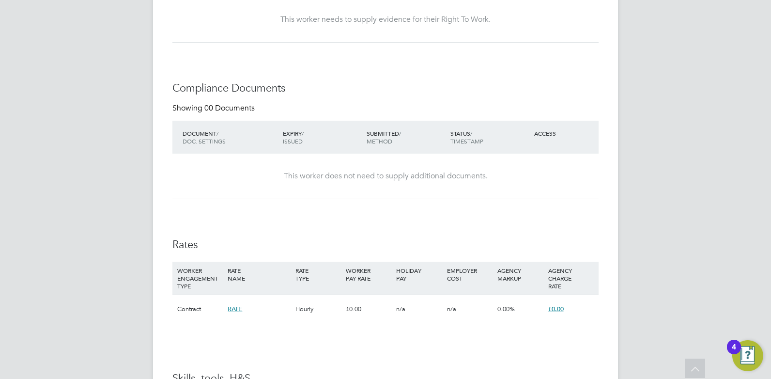
scroll to position [733, 0]
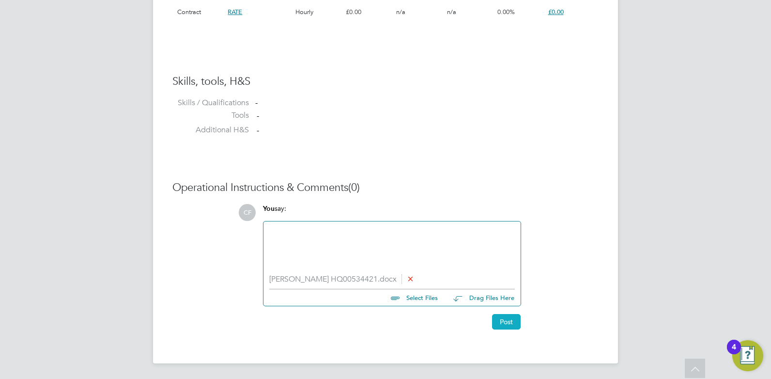
click at [502, 318] on button "Post" at bounding box center [506, 321] width 29 height 15
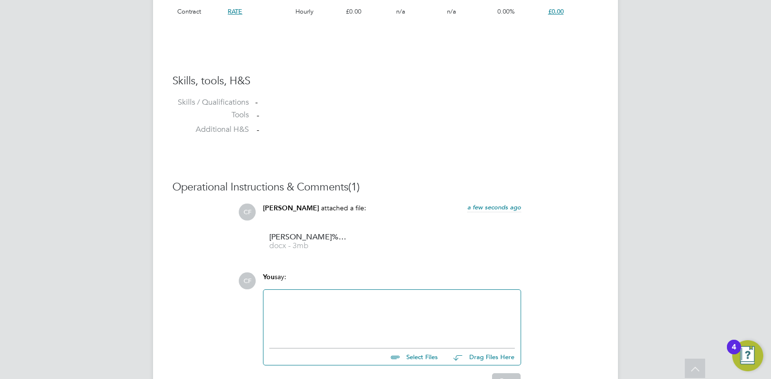
click at [415, 307] on div at bounding box center [392, 316] width 246 height 42
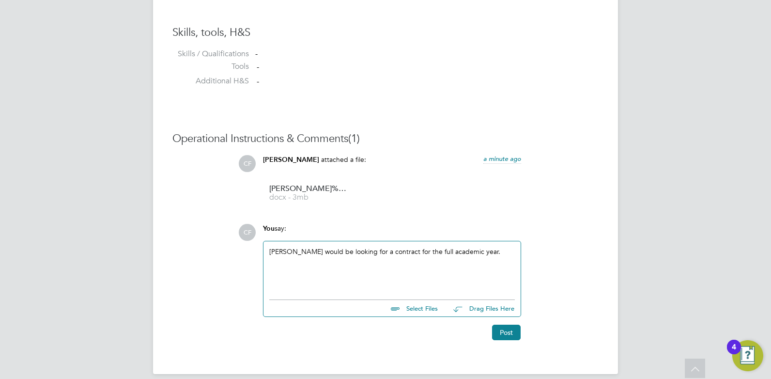
scroll to position [793, 0]
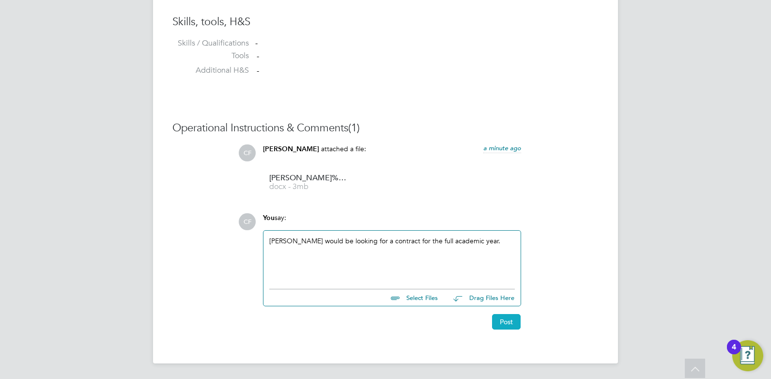
click at [504, 320] on button "Post" at bounding box center [506, 321] width 29 height 15
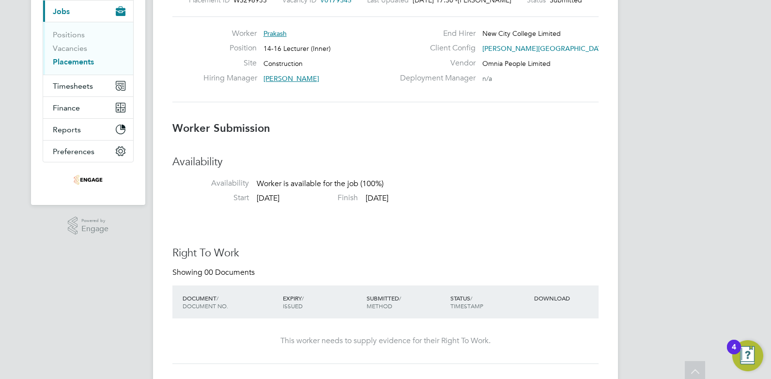
scroll to position [0, 0]
